Goal: Obtain resource: Download file/media

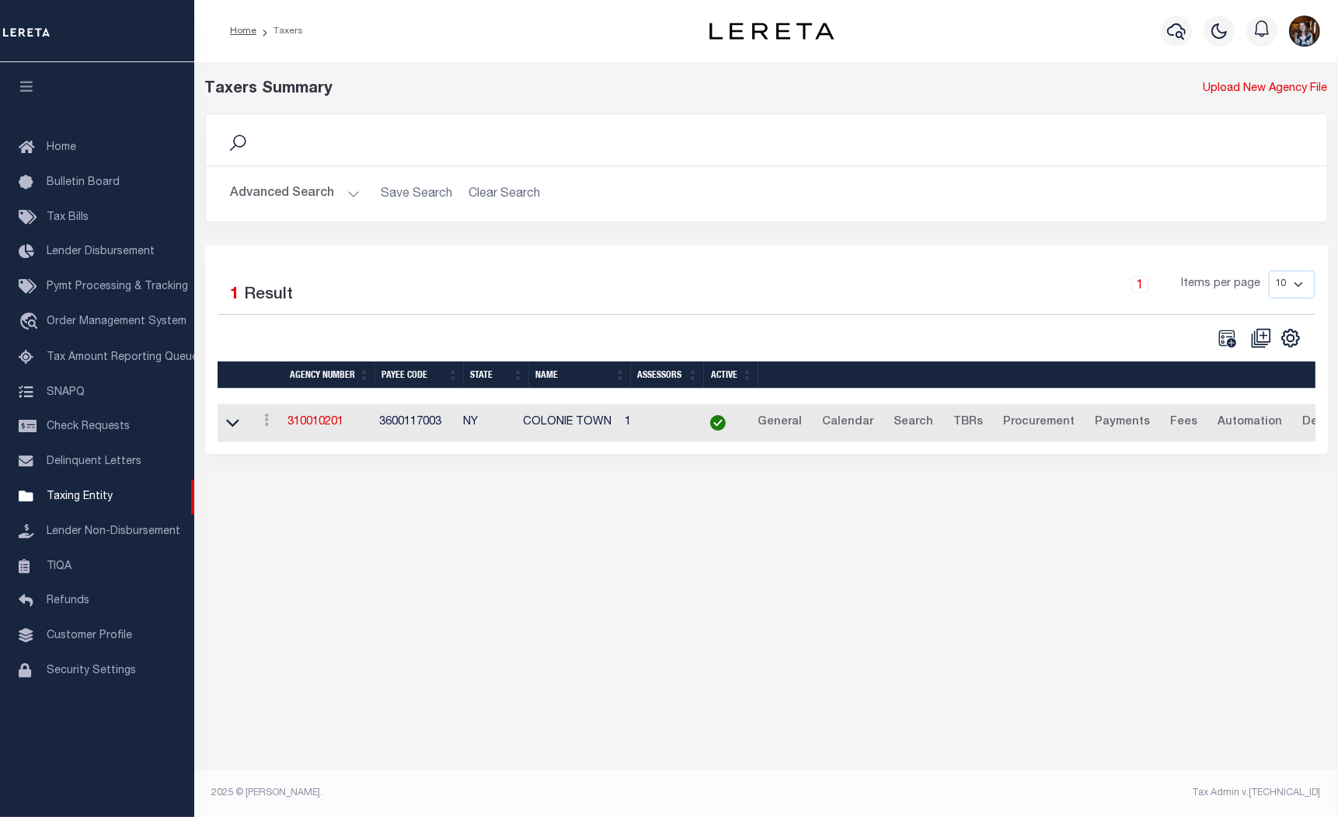
click at [293, 187] on button "Advanced Search" at bounding box center [295, 194] width 129 height 30
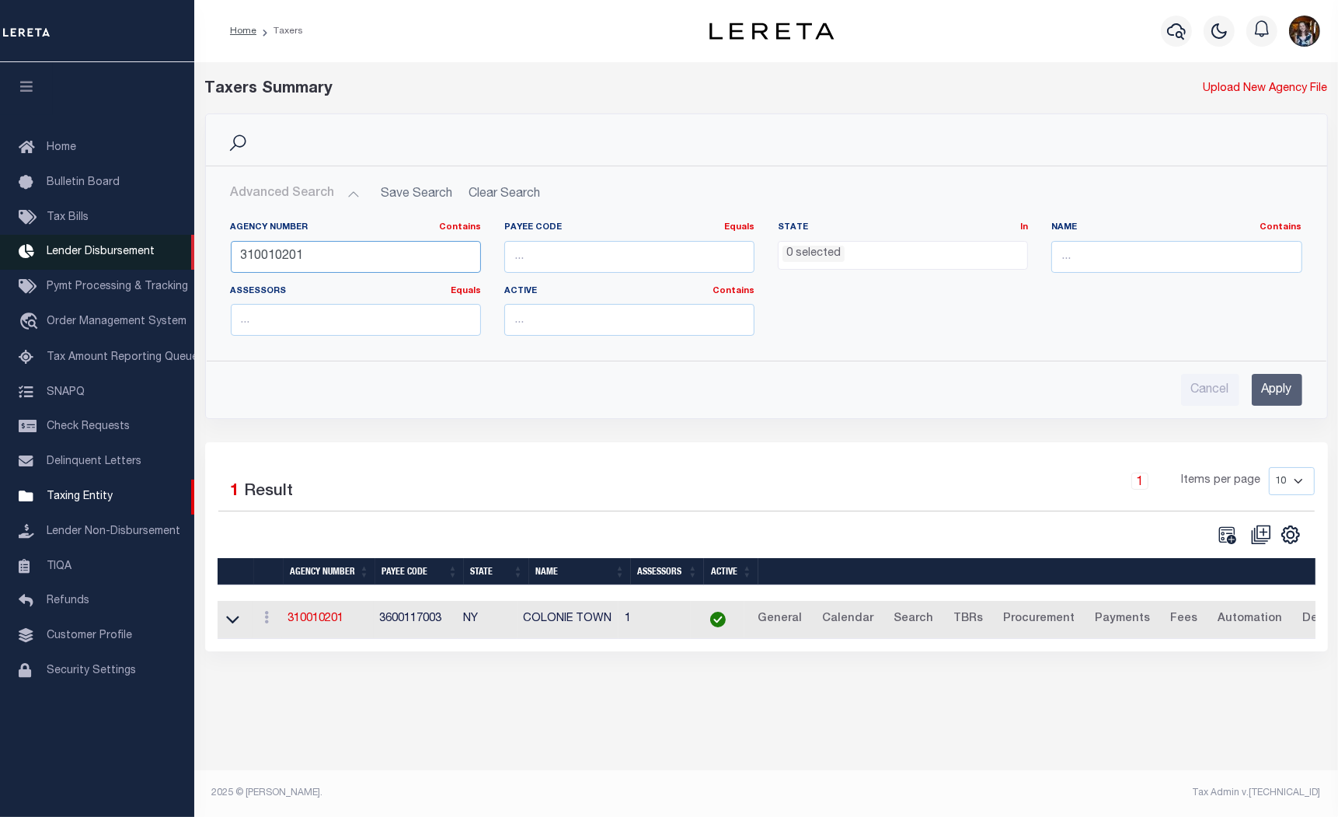
drag, startPoint x: 305, startPoint y: 253, endPoint x: 155, endPoint y: 264, distance: 150.4
click at [155, 264] on div "Home Taxers Profile" at bounding box center [669, 398] width 1338 height 797
type input "340510000"
click at [1263, 396] on input "Apply" at bounding box center [1277, 390] width 51 height 32
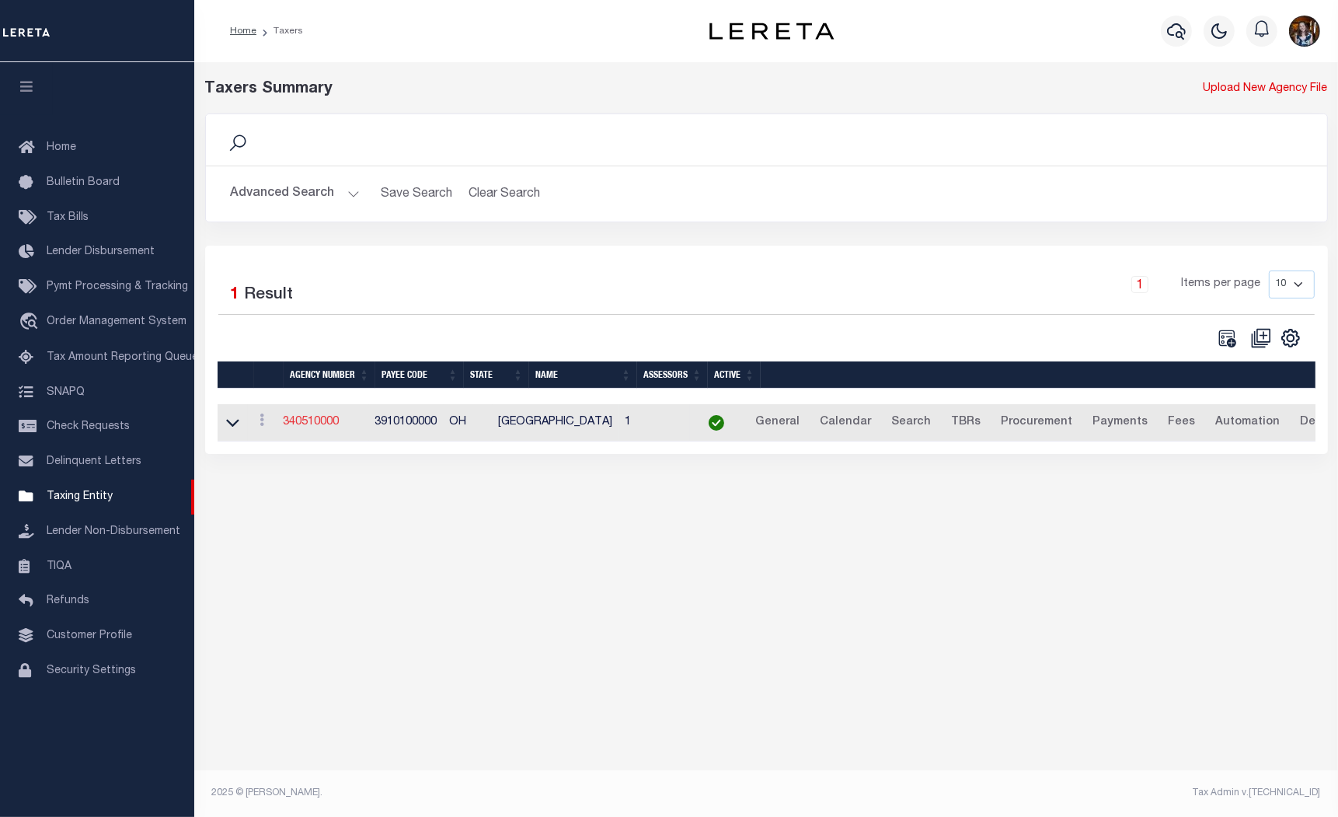
click at [307, 417] on link "340510000" at bounding box center [312, 421] width 56 height 11
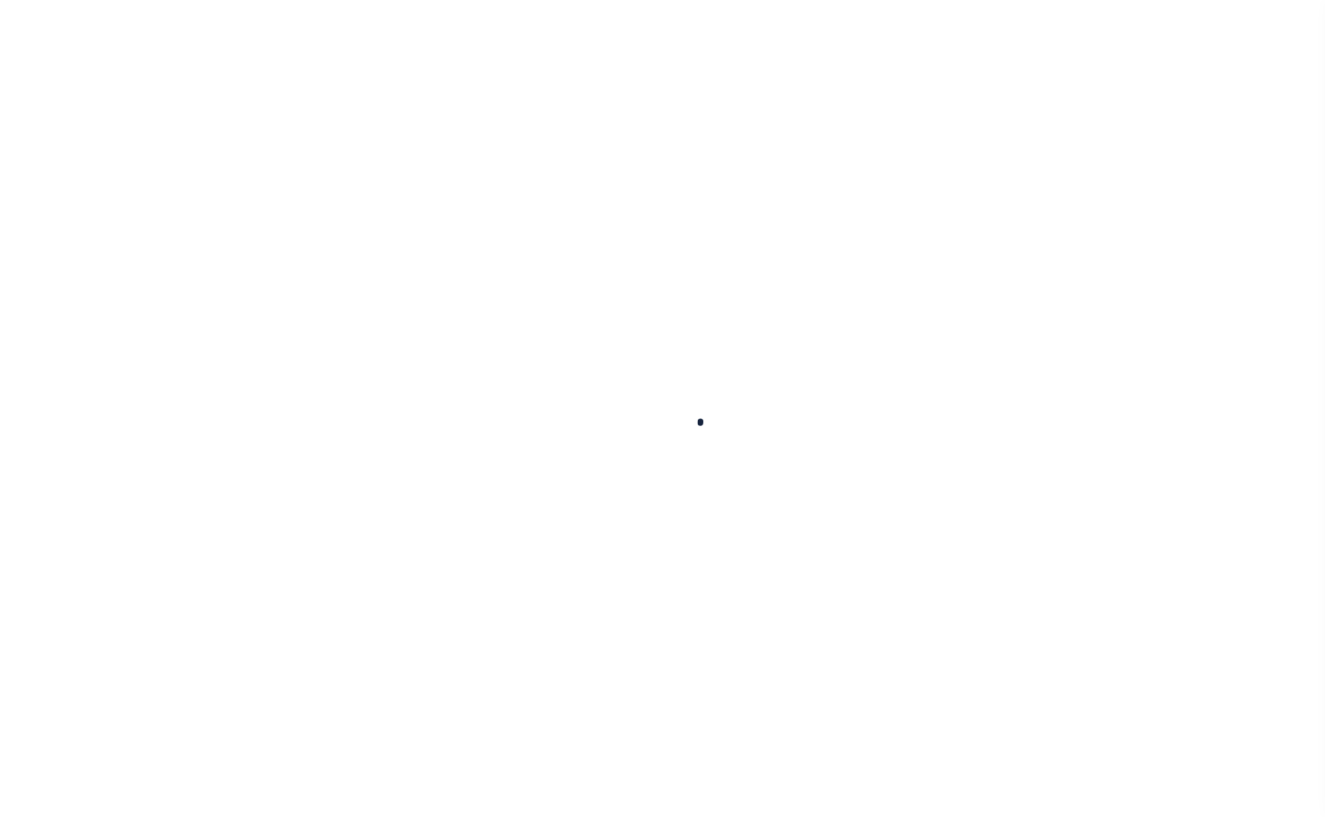
select select
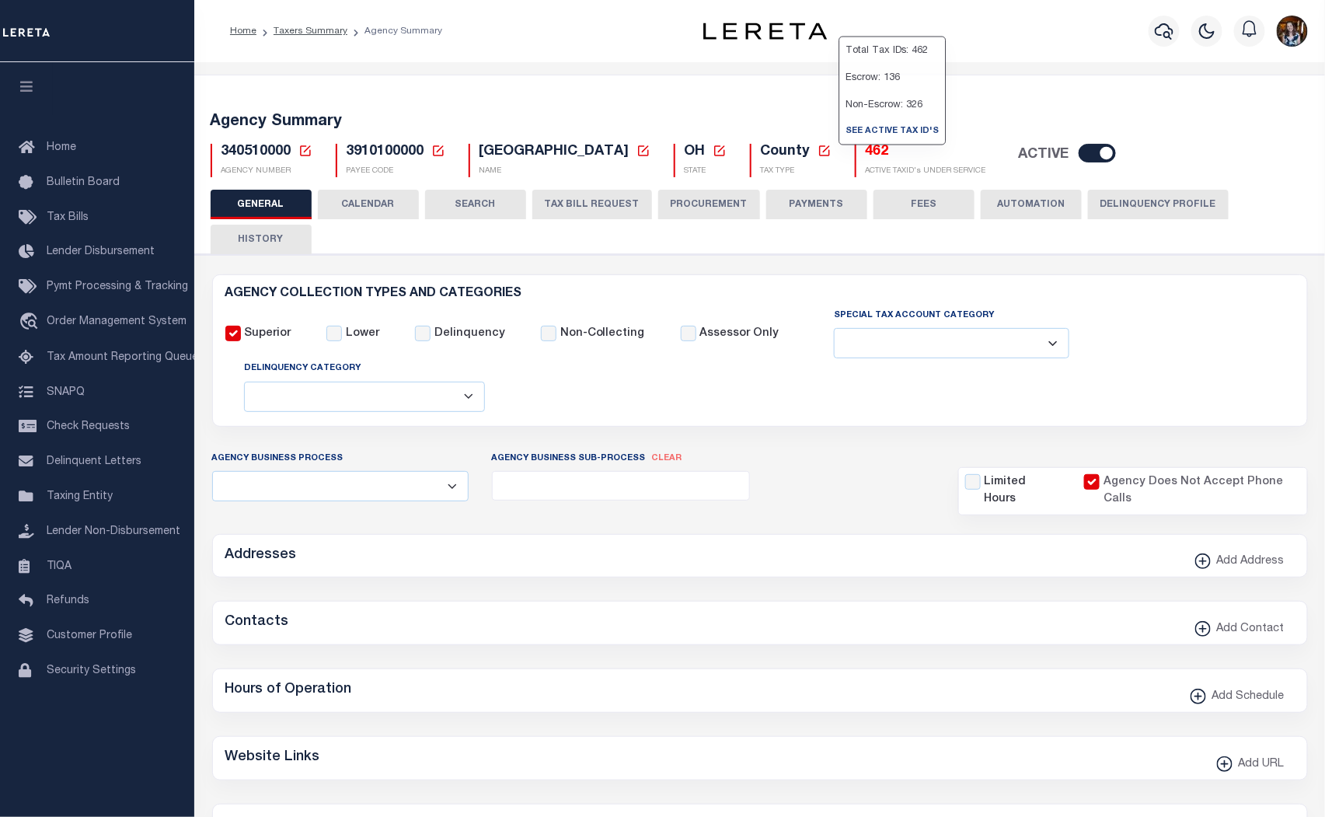
checkbox input "false"
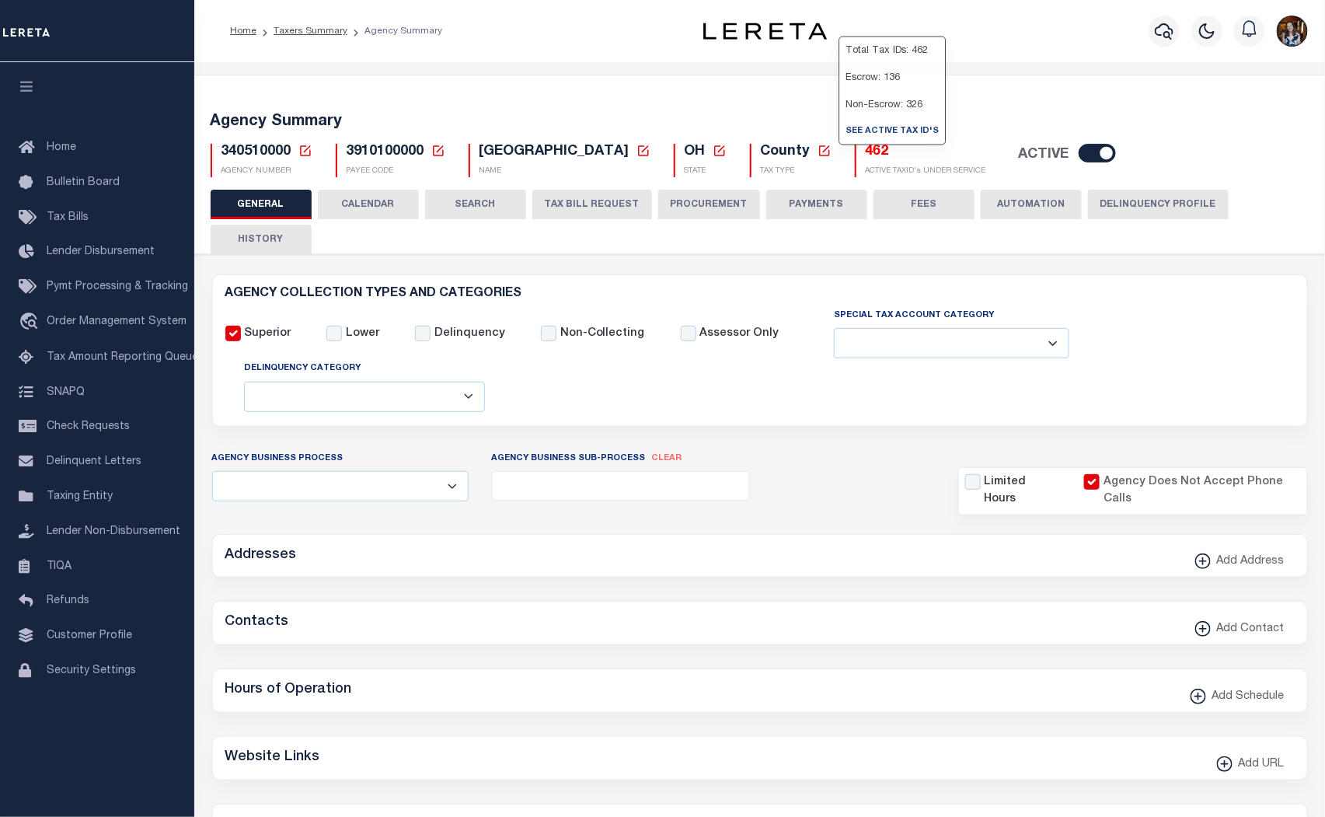
checkbox input "true"
type input "3910100000"
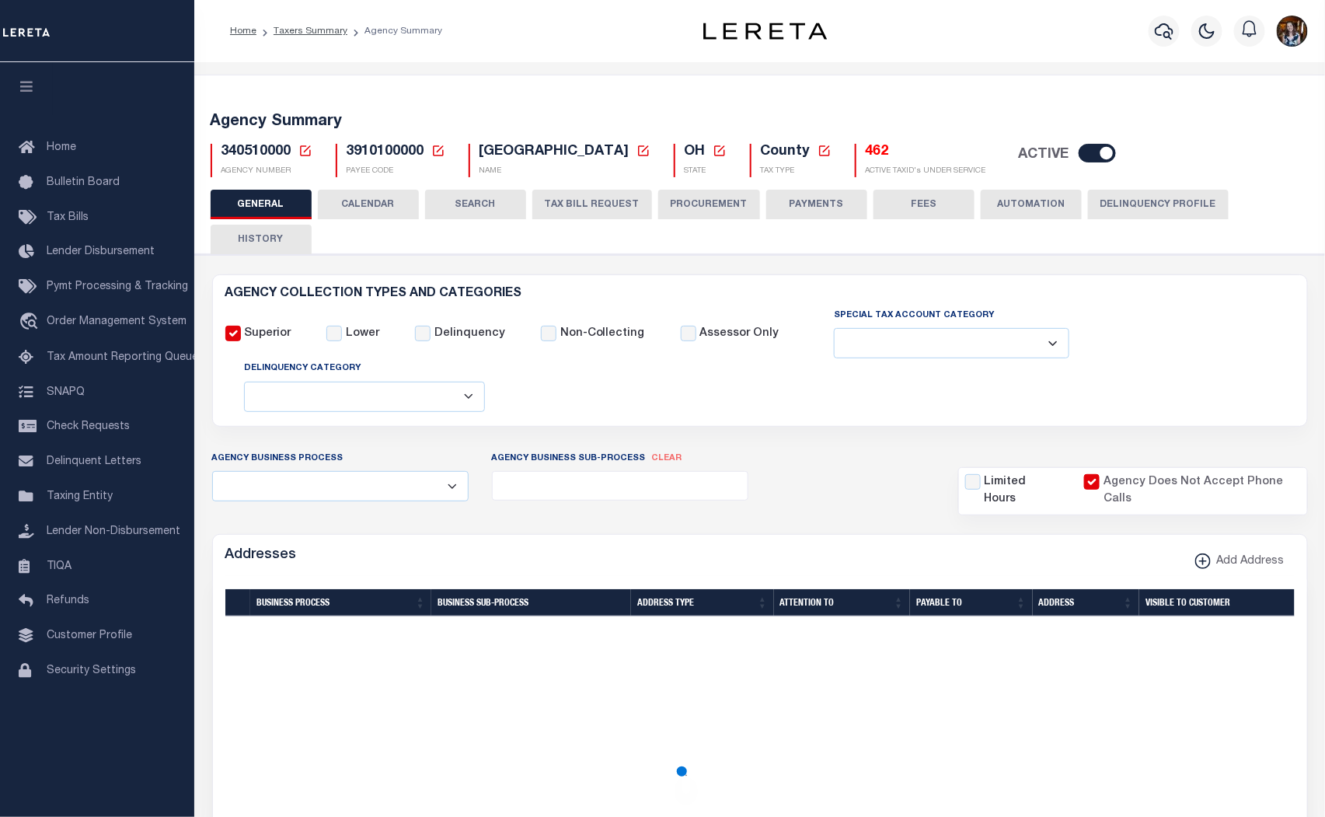
click at [866, 152] on h5 "462" at bounding box center [926, 152] width 120 height 17
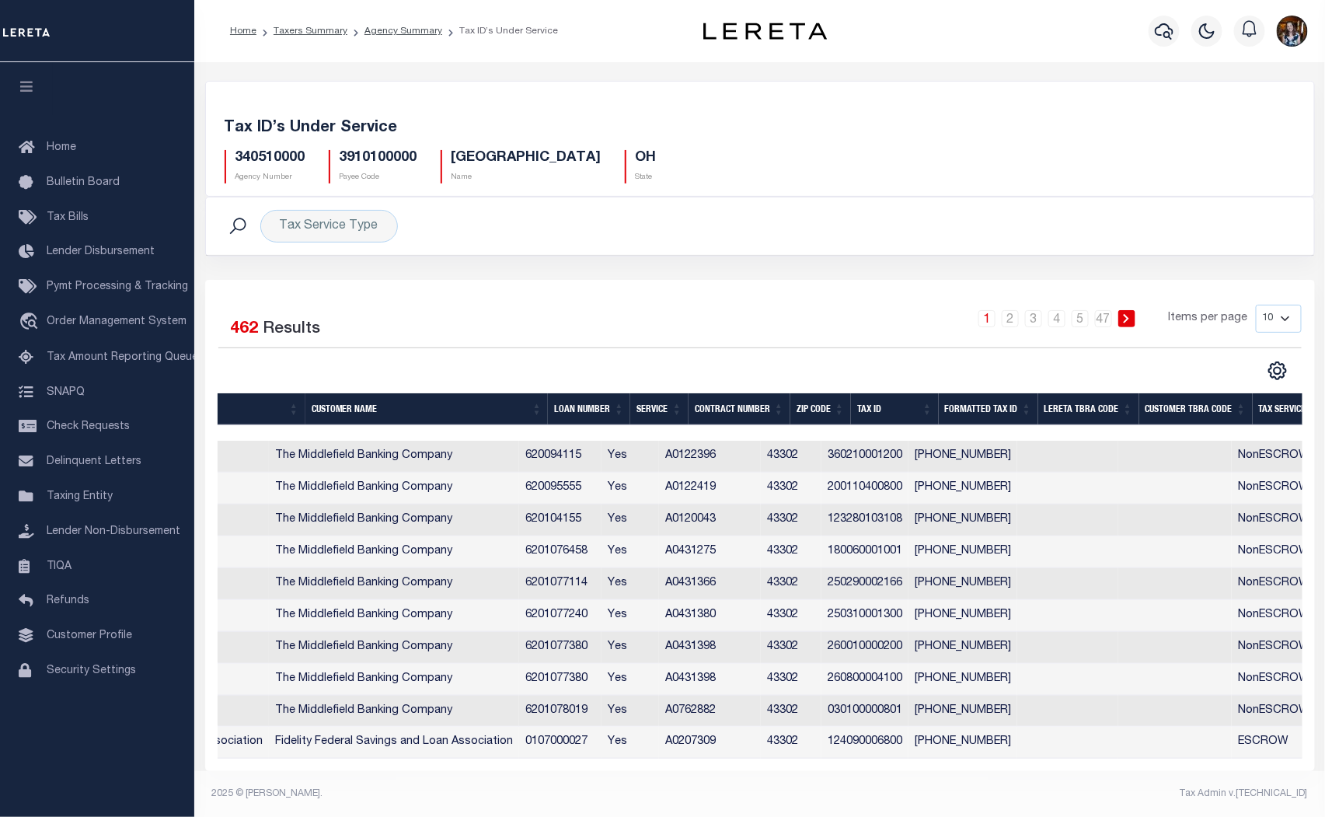
scroll to position [0, 454]
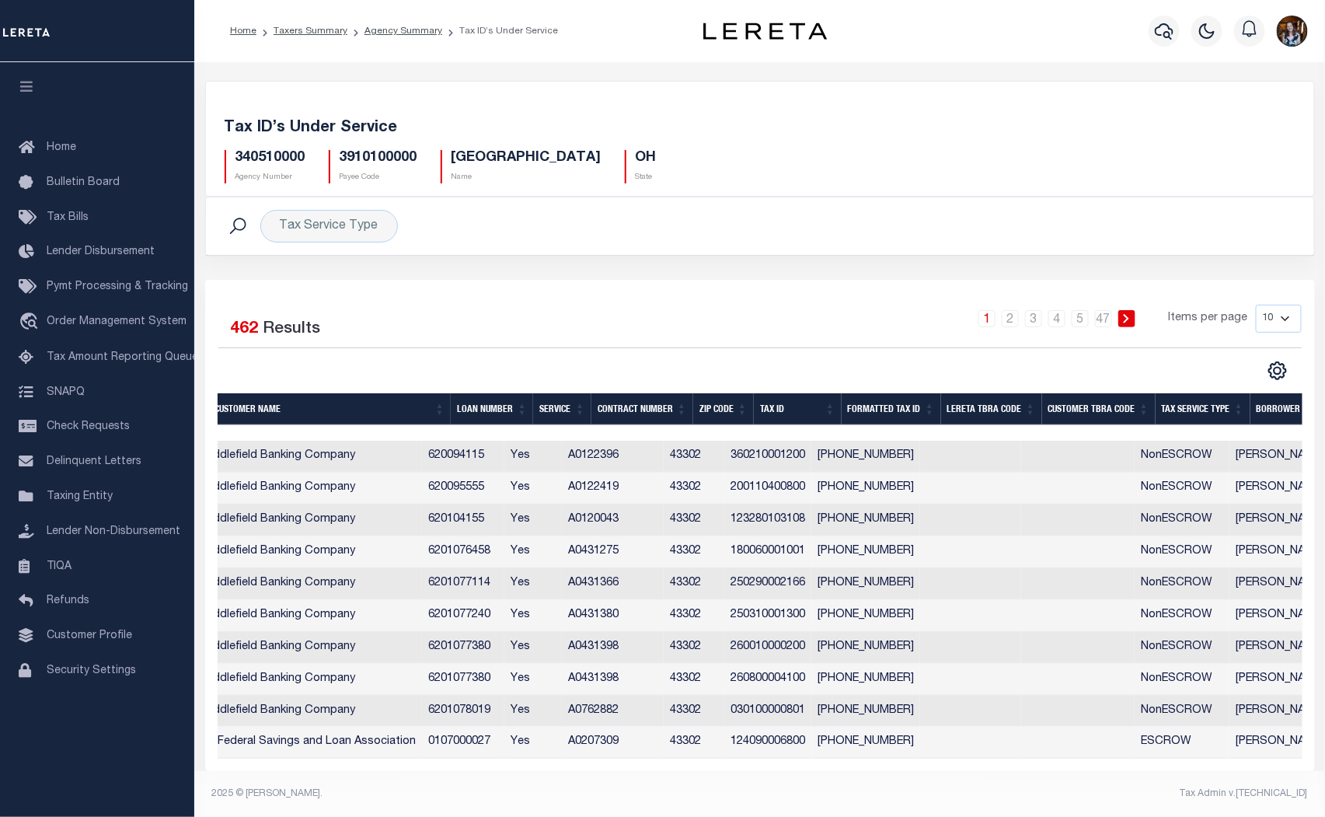
click at [1177, 415] on th "Tax Service Type" at bounding box center [1202, 409] width 95 height 32
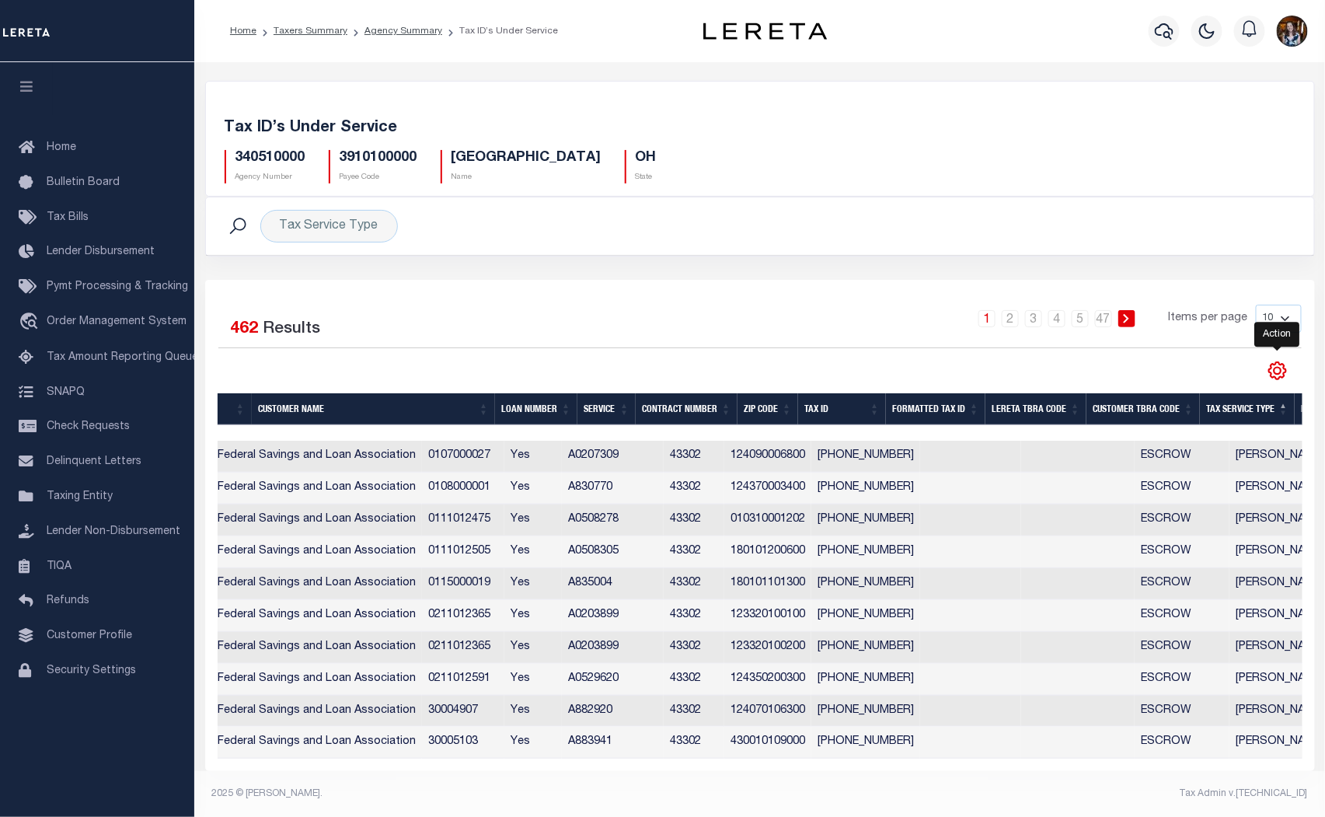
click at [1286, 373] on icon "" at bounding box center [1277, 371] width 17 height 17
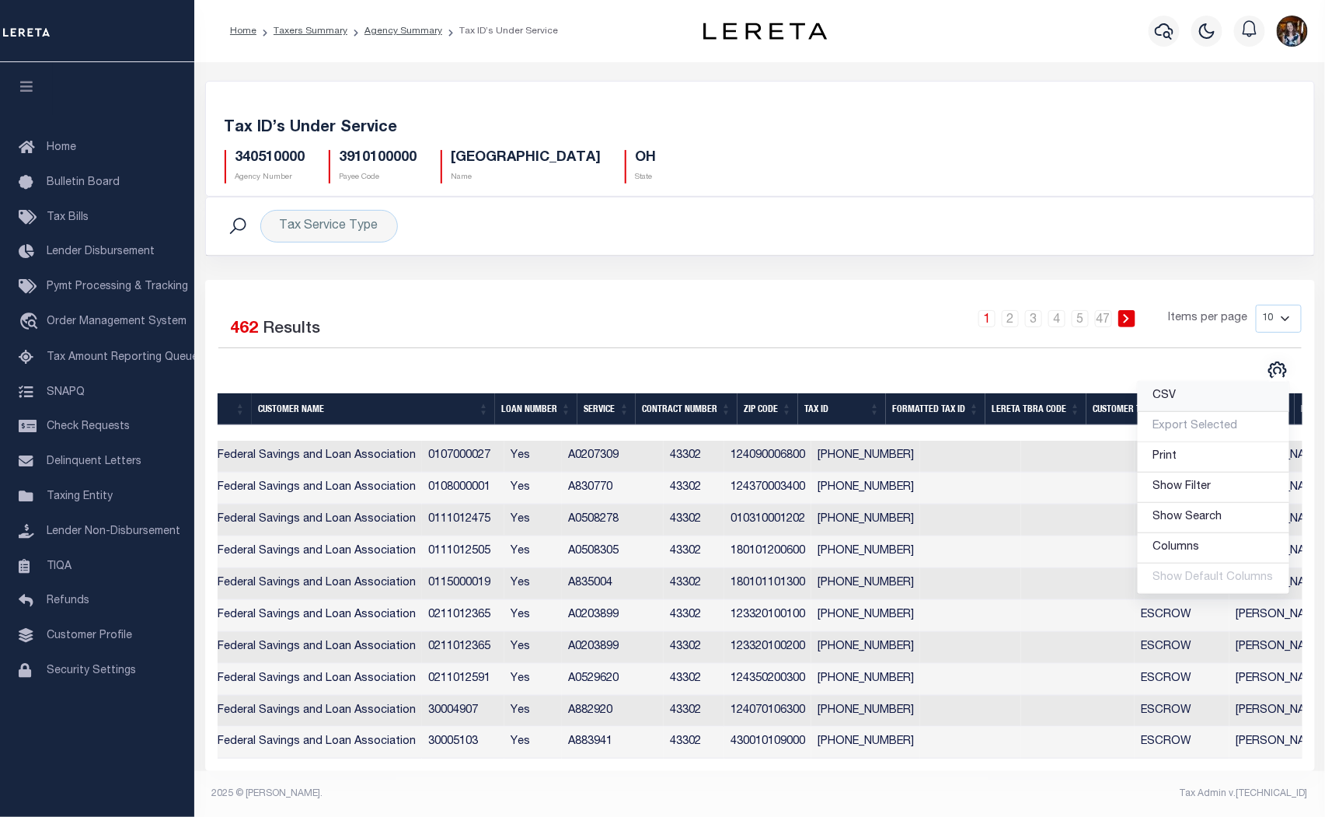
click at [1174, 395] on span "CSV" at bounding box center [1164, 395] width 23 height 11
